Goal: Information Seeking & Learning: Check status

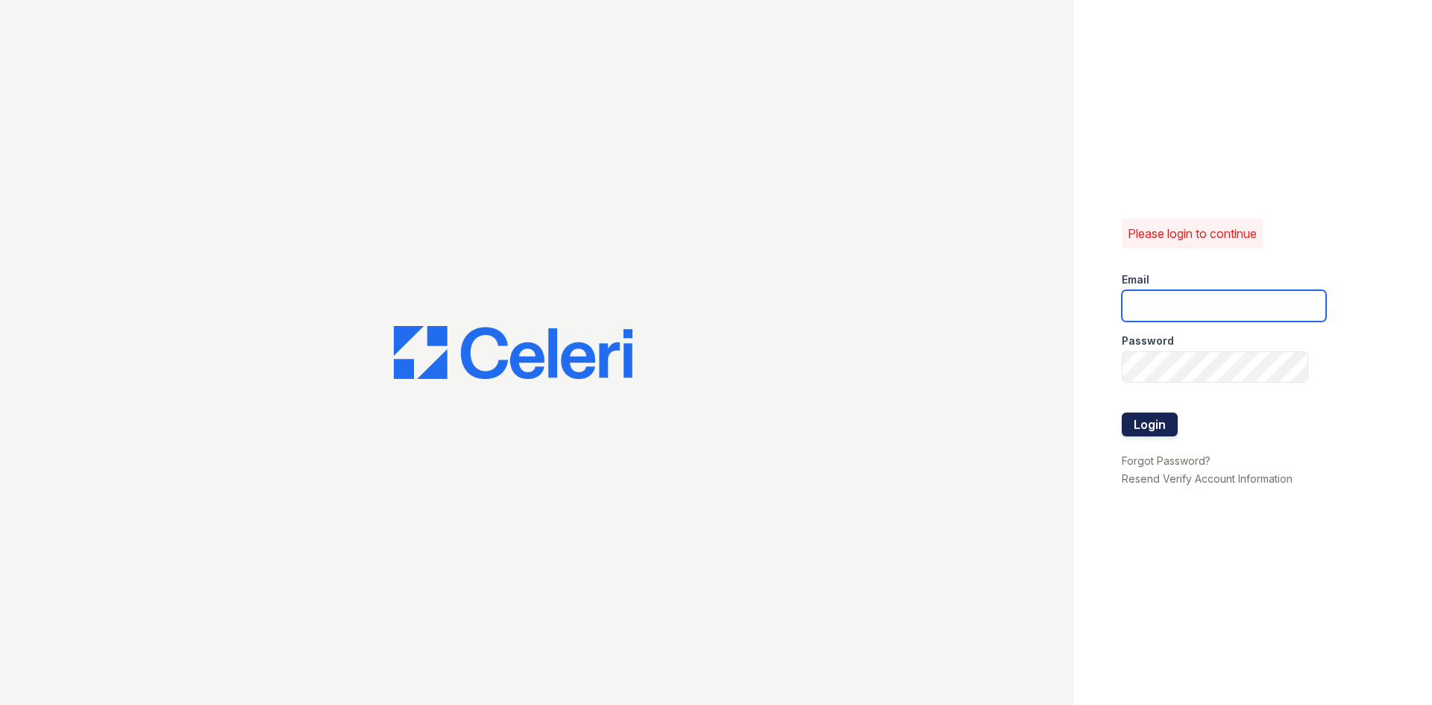
type input "[EMAIL_ADDRESS][DOMAIN_NAME]"
click at [1156, 425] on button "Login" at bounding box center [1150, 424] width 56 height 24
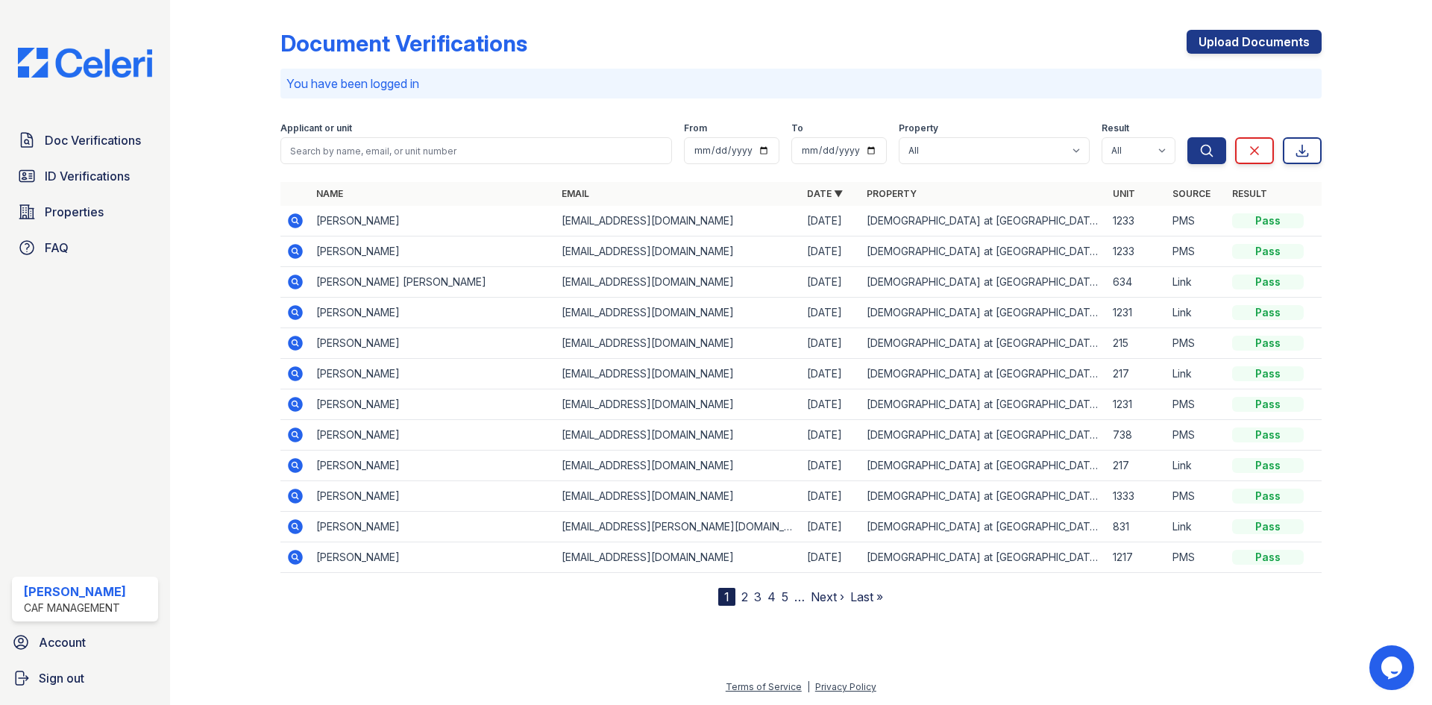
click at [296, 281] on icon at bounding box center [294, 281] width 4 height 4
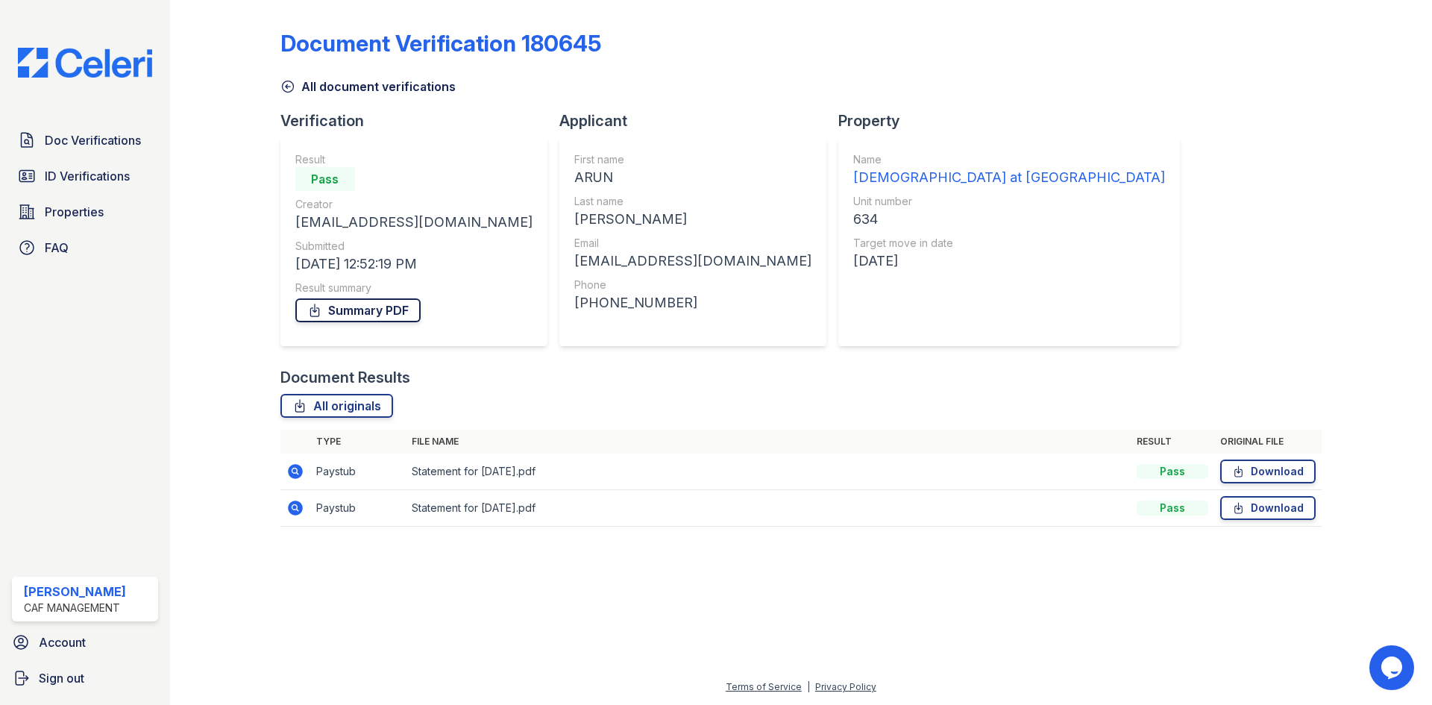
click at [371, 304] on link "Summary PDF" at bounding box center [357, 310] width 125 height 24
click at [285, 91] on icon at bounding box center [287, 86] width 11 height 11
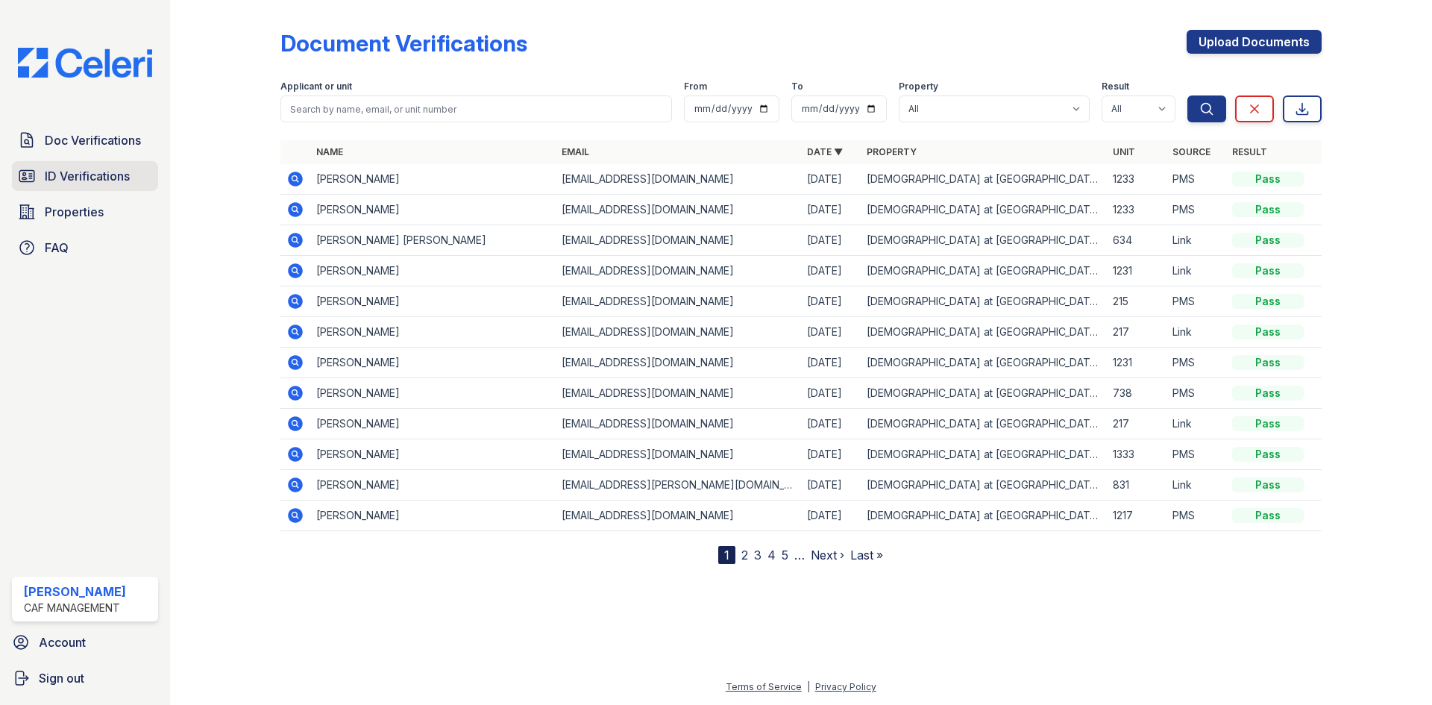
click at [104, 178] on span "ID Verifications" at bounding box center [87, 176] width 85 height 18
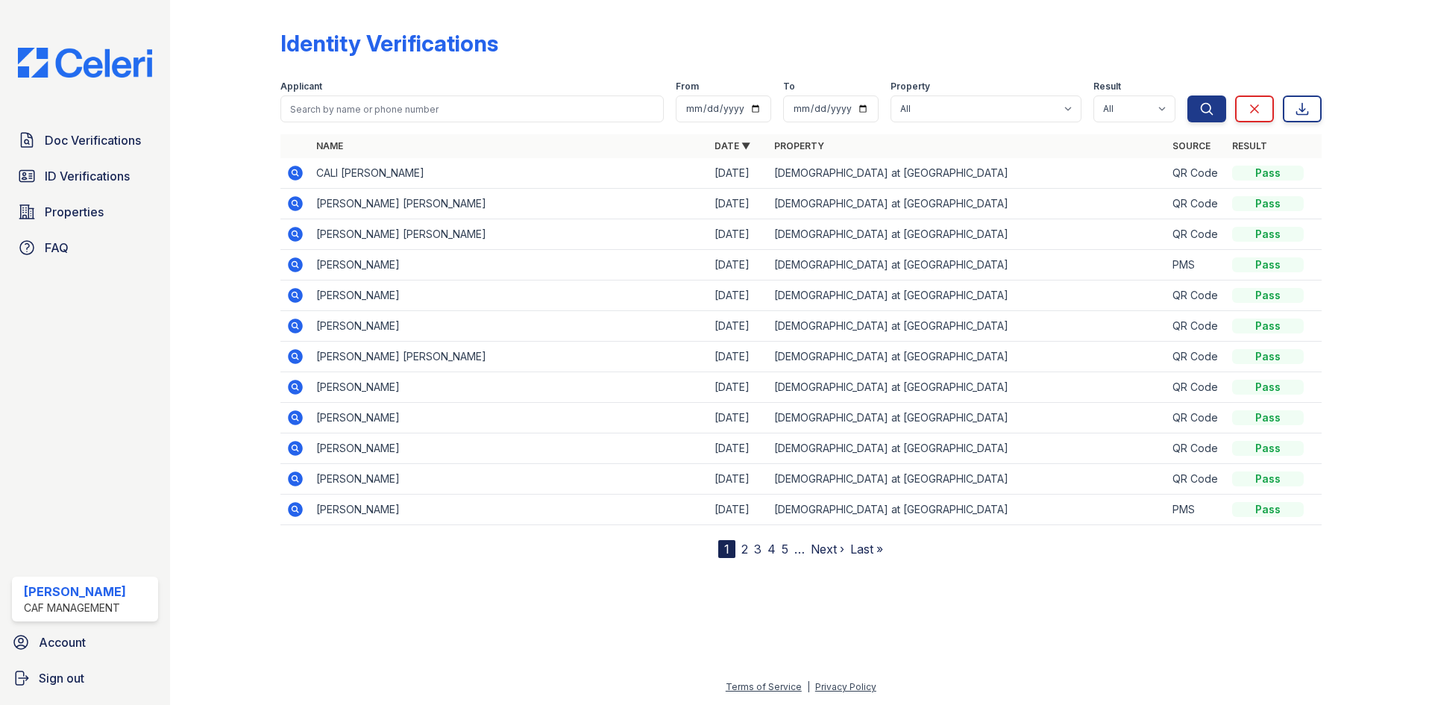
click at [742, 546] on link "2" at bounding box center [744, 548] width 7 height 15
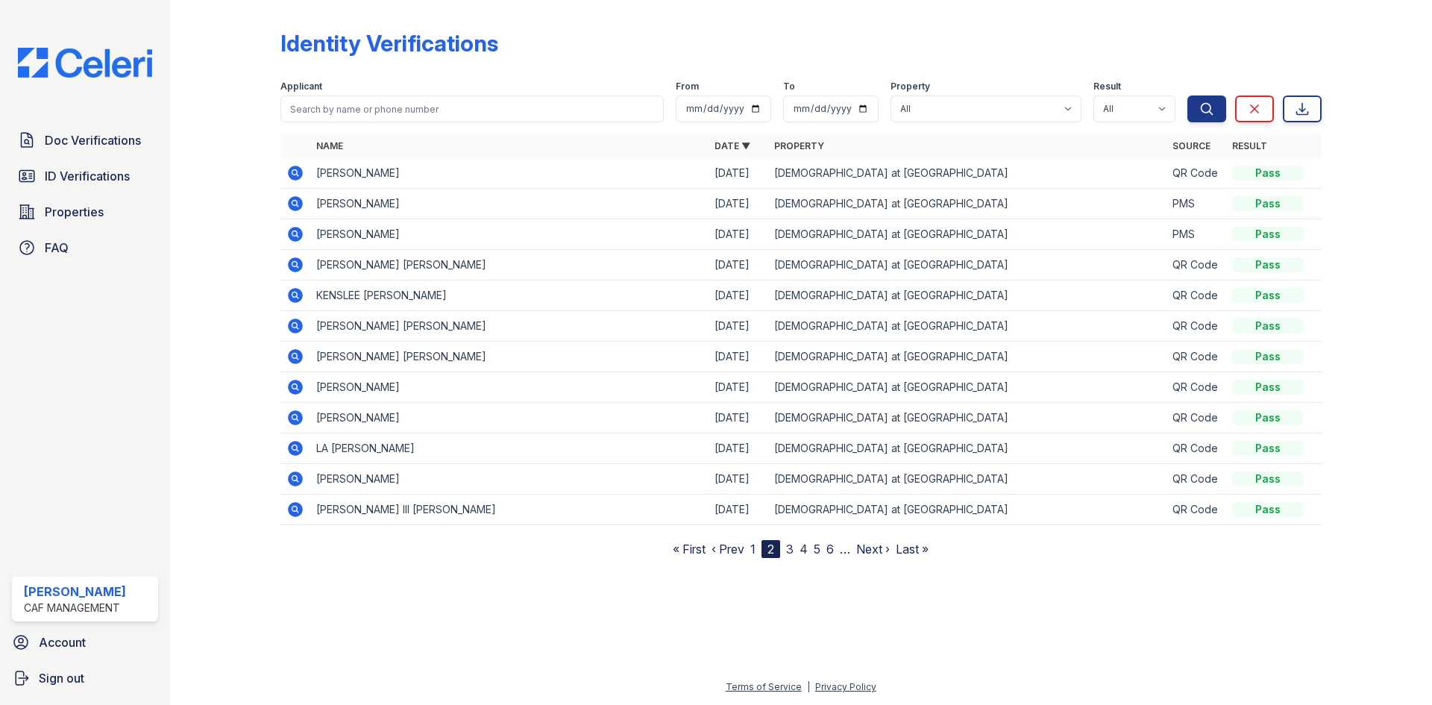
click at [788, 551] on link "3" at bounding box center [789, 548] width 7 height 15
click at [799, 547] on link "4" at bounding box center [797, 548] width 8 height 15
click at [806, 546] on link "5" at bounding box center [803, 548] width 7 height 15
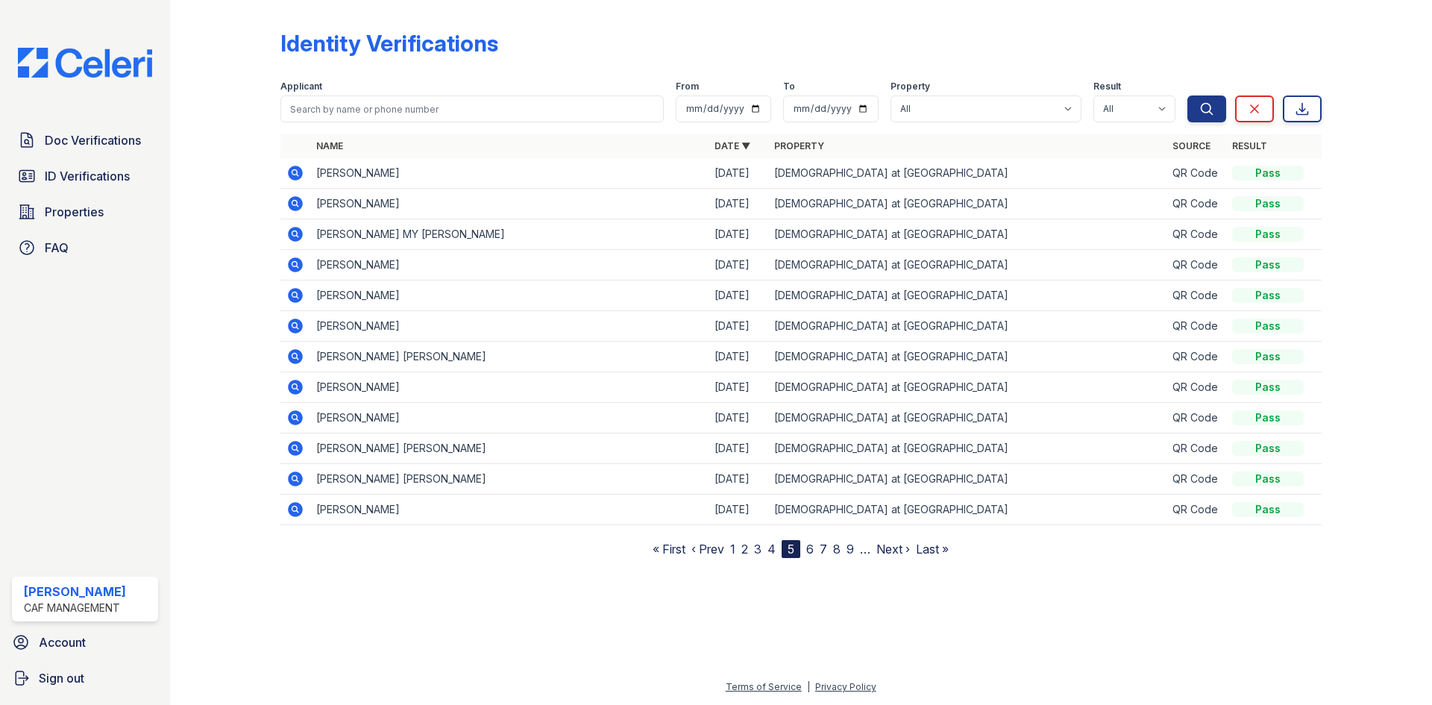
click at [752, 550] on nav "« First ‹ Prev 1 2 3 4 5 6 7 8 9 … Next › Last »" at bounding box center [801, 549] width 296 height 18
click at [759, 549] on link "3" at bounding box center [757, 548] width 7 height 15
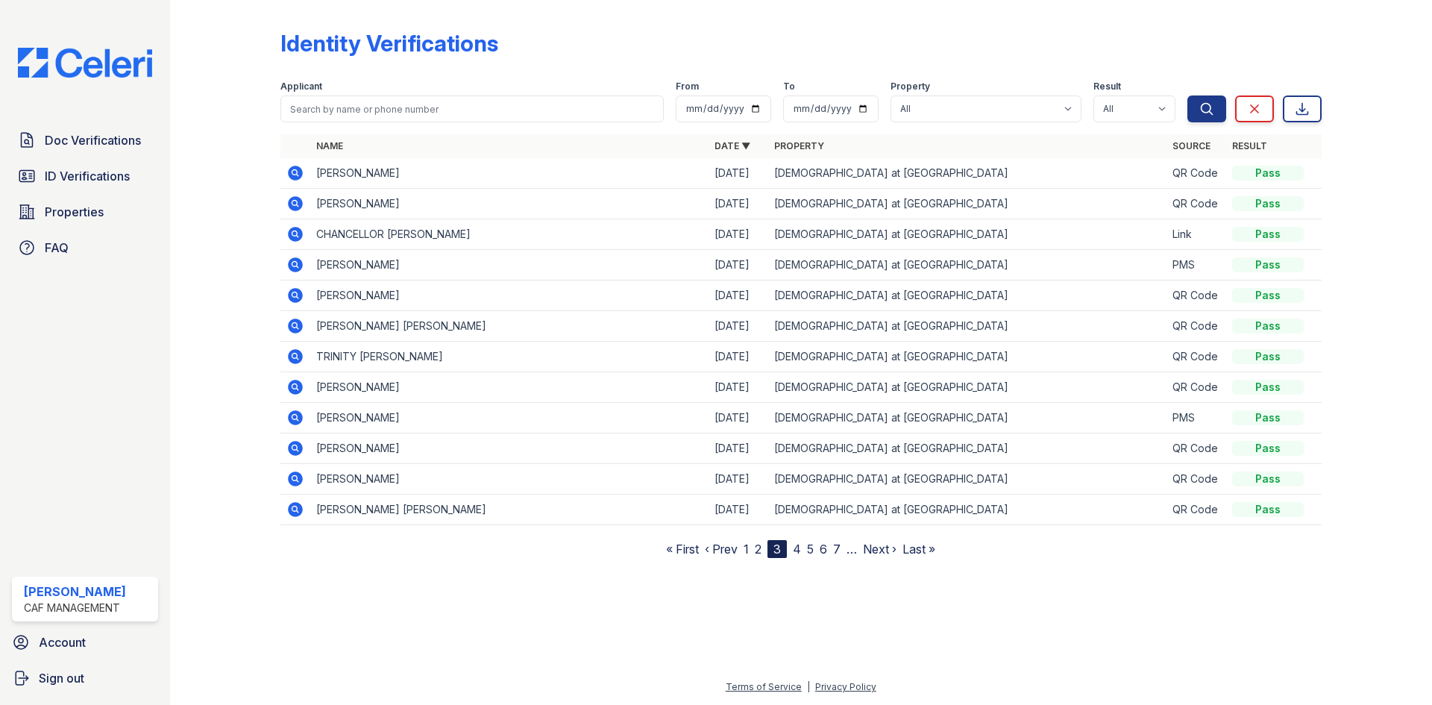
click at [761, 546] on link "2" at bounding box center [758, 548] width 7 height 15
click at [753, 546] on link "1" at bounding box center [752, 548] width 5 height 15
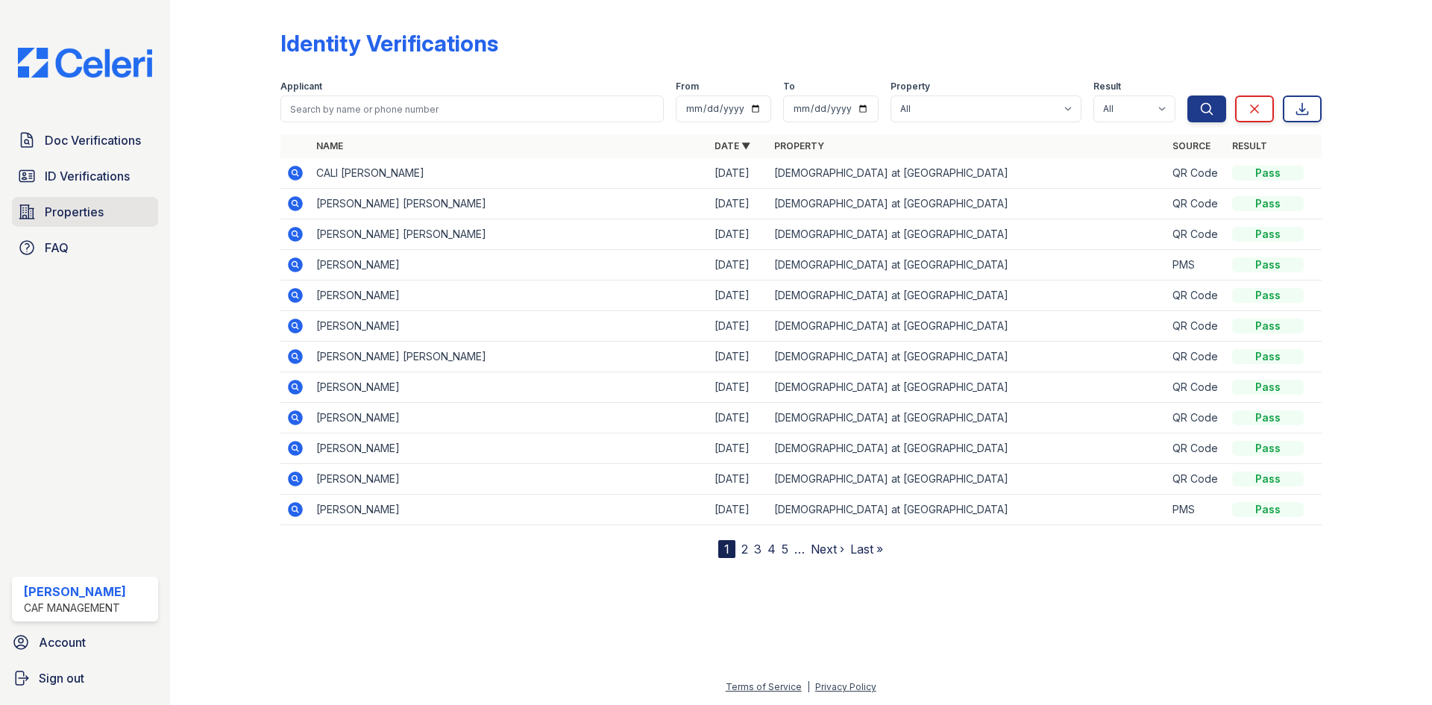
click at [68, 208] on span "Properties" at bounding box center [74, 212] width 59 height 18
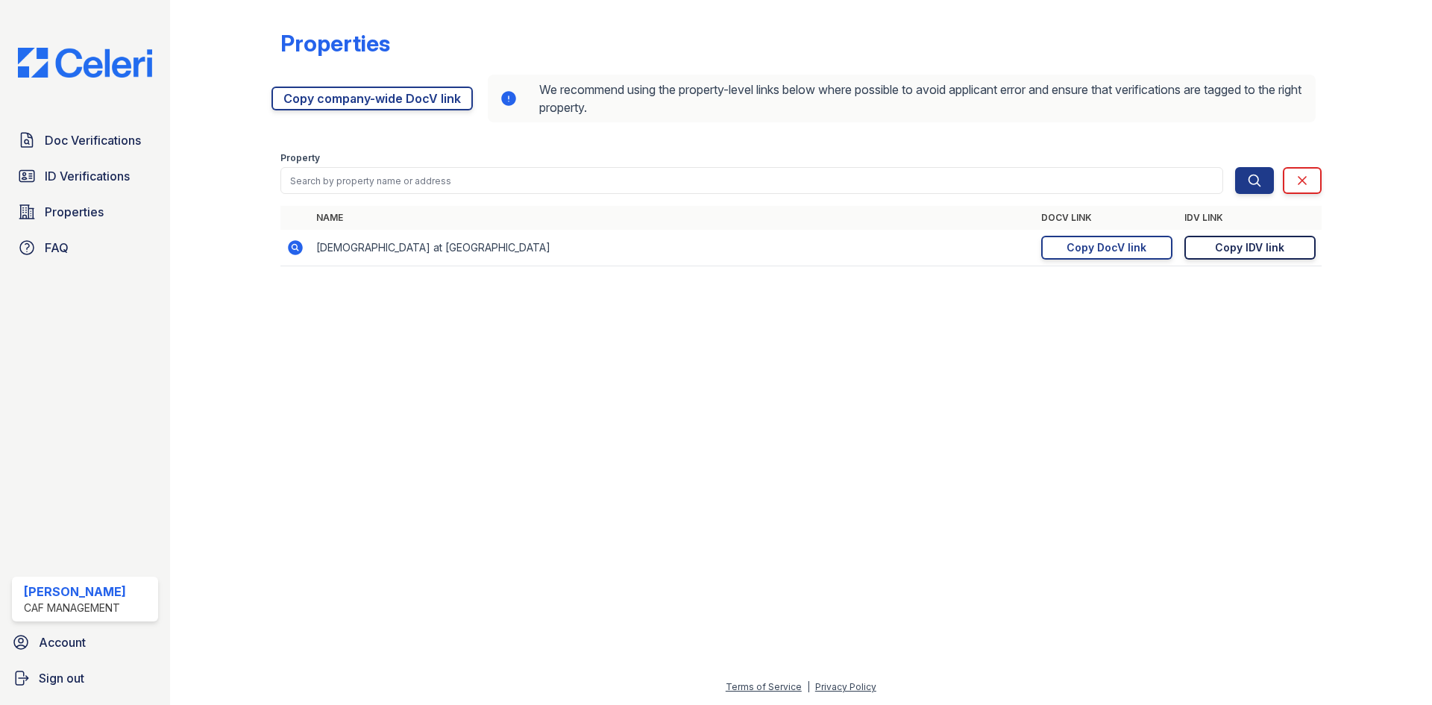
click at [1232, 251] on div "Copy IDV link" at bounding box center [1249, 247] width 69 height 15
click at [54, 166] on link "ID Verifications" at bounding box center [85, 176] width 146 height 30
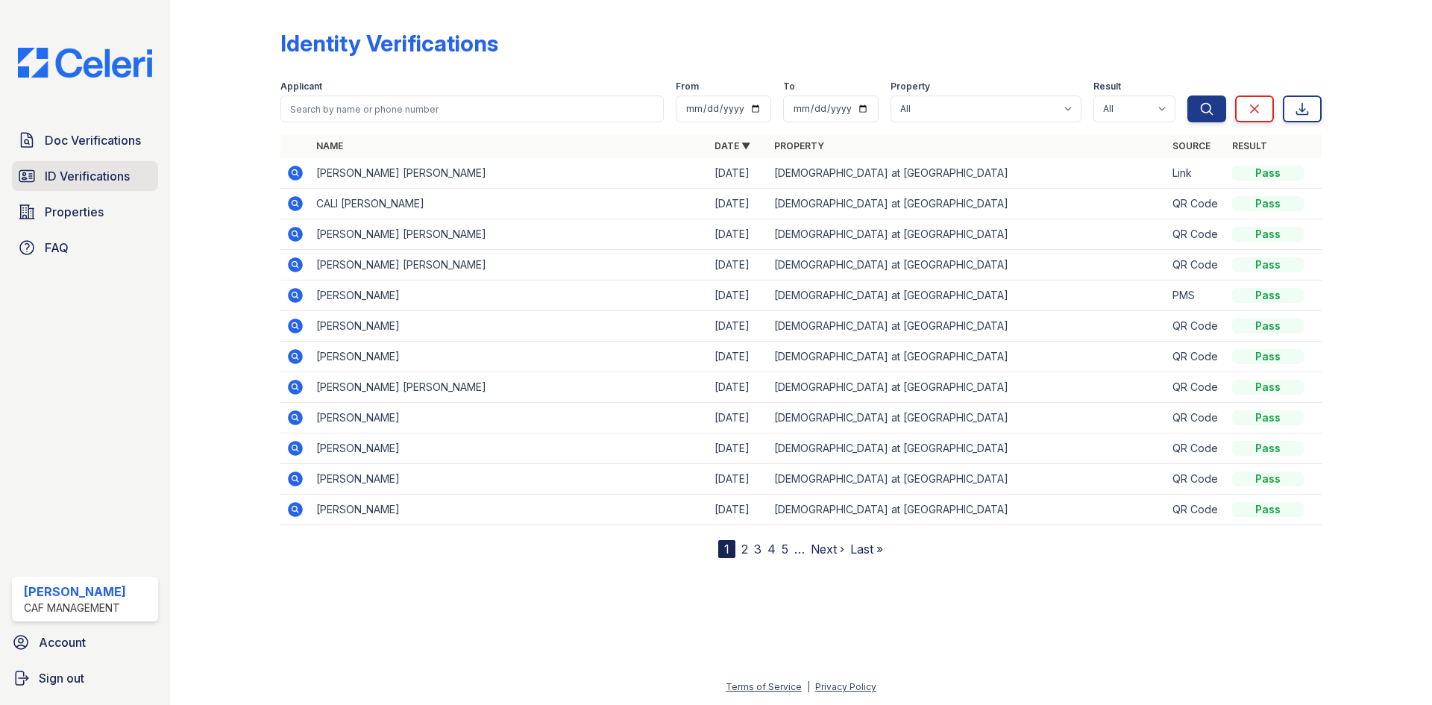
click at [104, 175] on span "ID Verifications" at bounding box center [87, 176] width 85 height 18
click at [298, 169] on icon at bounding box center [295, 173] width 15 height 15
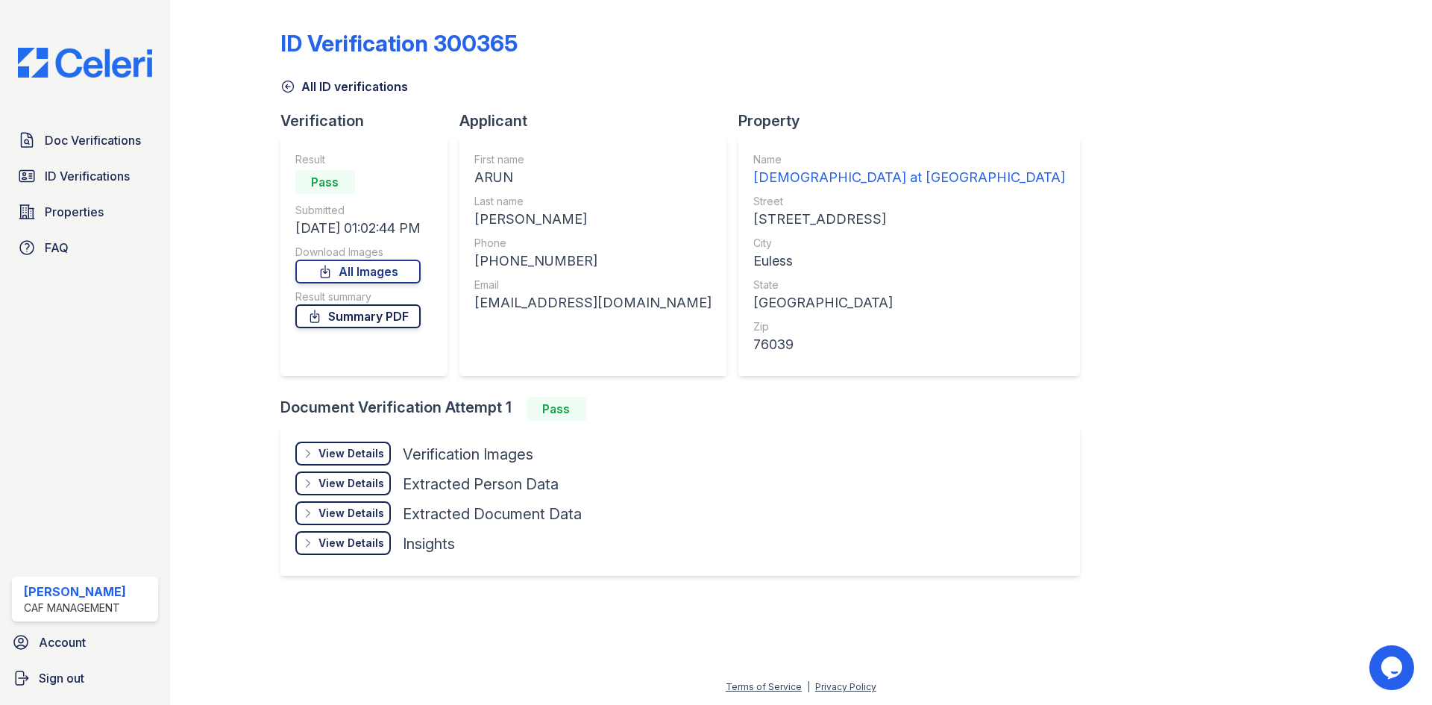
click at [374, 315] on link "Summary PDF" at bounding box center [357, 316] width 125 height 24
click at [358, 459] on div "View Details" at bounding box center [351, 453] width 66 height 15
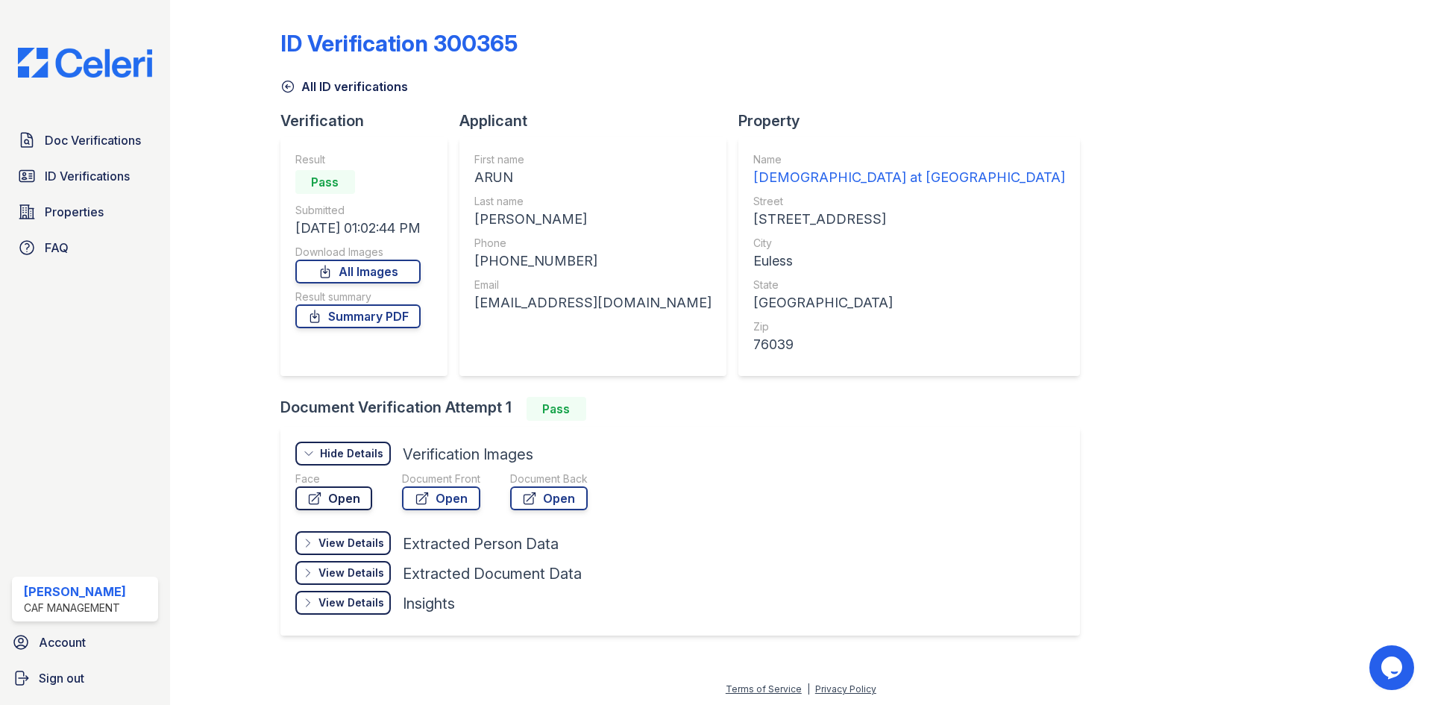
click at [343, 494] on link "Open" at bounding box center [333, 498] width 77 height 24
click at [439, 498] on link "Open" at bounding box center [441, 498] width 78 height 24
